Goal: Navigation & Orientation: Understand site structure

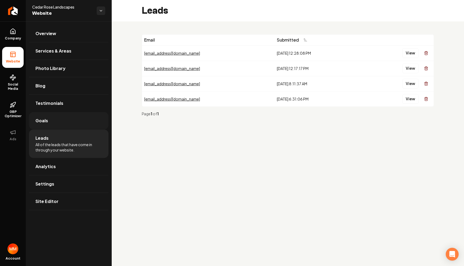
click at [52, 128] on link "Goals" at bounding box center [69, 120] width 80 height 17
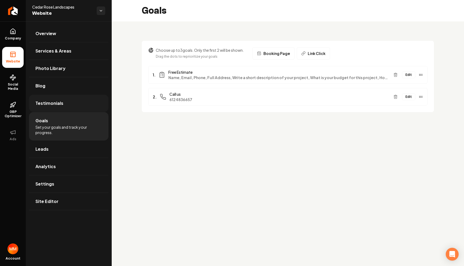
click at [53, 109] on link "Testimonials" at bounding box center [69, 103] width 80 height 17
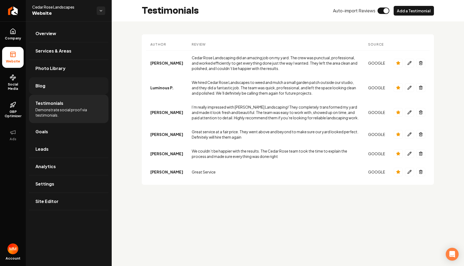
click at [51, 92] on link "Blog" at bounding box center [69, 85] width 80 height 17
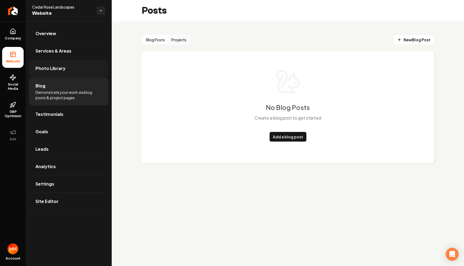
click at [73, 67] on link "Photo Library" at bounding box center [69, 68] width 80 height 17
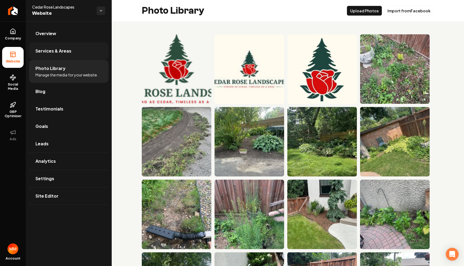
click at [65, 50] on span "Services & Areas" at bounding box center [53, 51] width 36 height 6
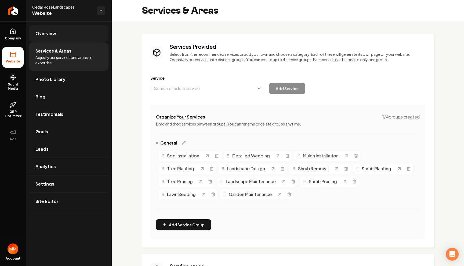
click at [68, 35] on link "Overview" at bounding box center [69, 33] width 80 height 17
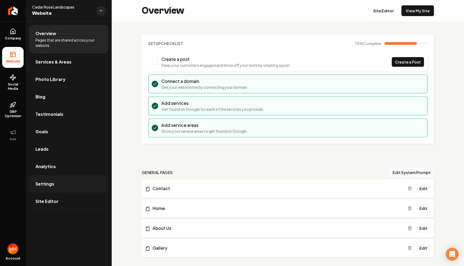
click at [56, 189] on link "Settings" at bounding box center [69, 184] width 80 height 17
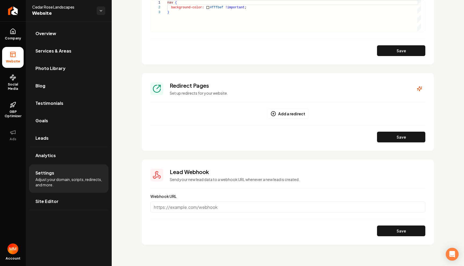
scroll to position [374, 0]
click at [13, 86] on span "Social Media" at bounding box center [12, 86] width 21 height 9
